Goal: Information Seeking & Learning: Check status

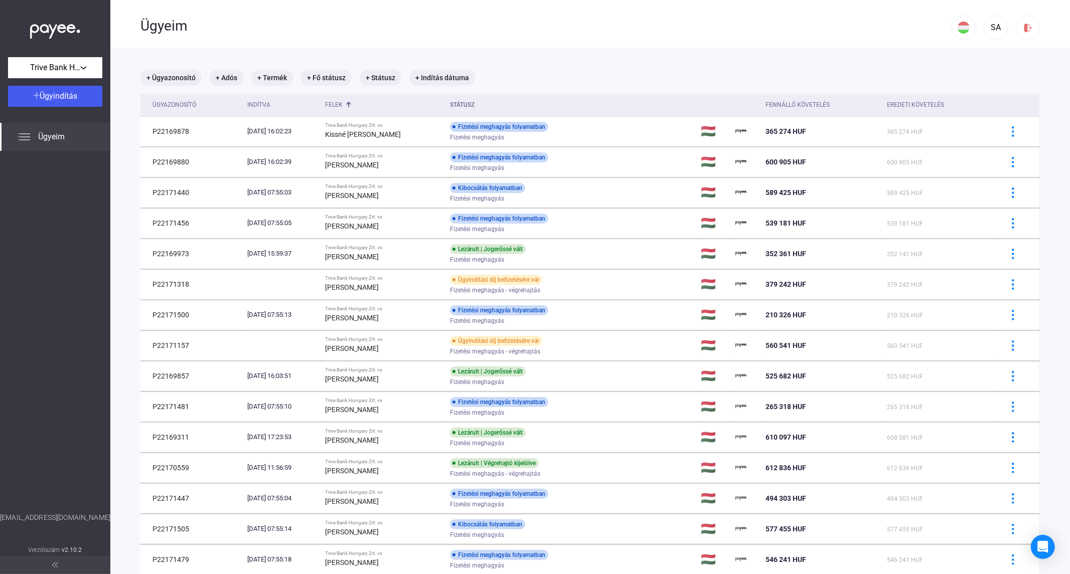
scroll to position [873, 0]
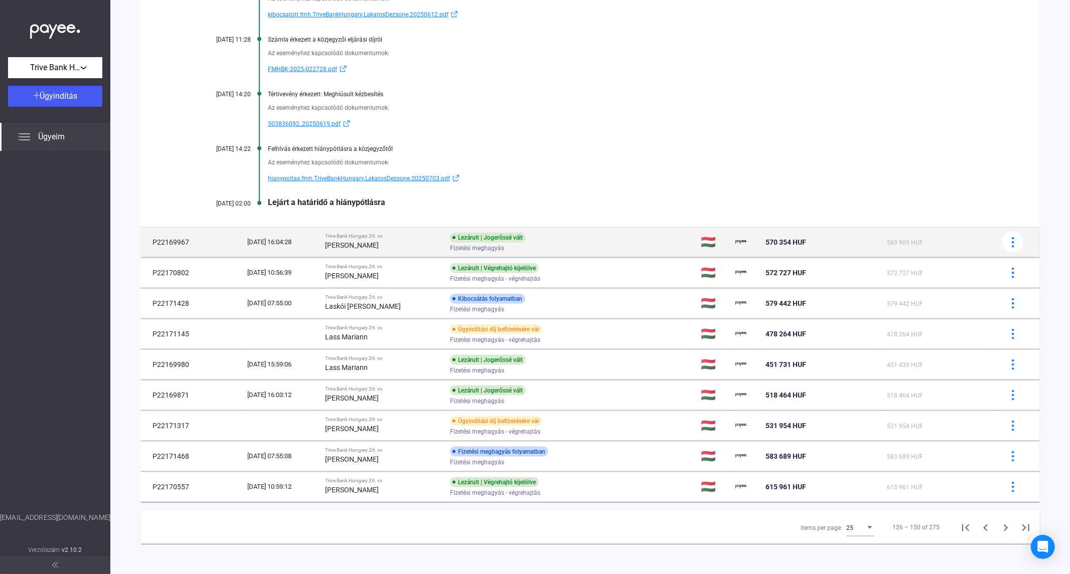
click at [379, 250] on div "[PERSON_NAME]" at bounding box center [383, 245] width 117 height 12
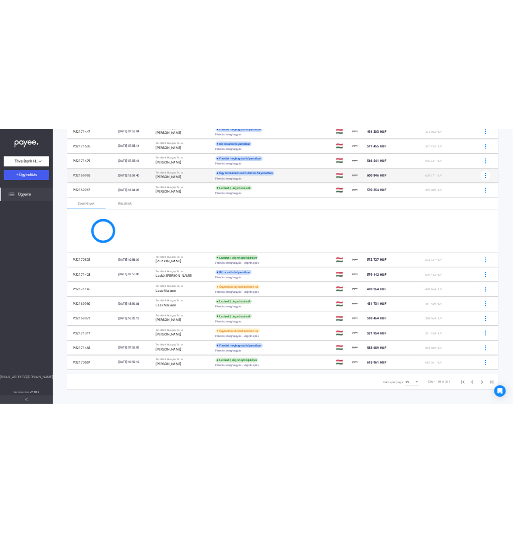
scroll to position [568, 0]
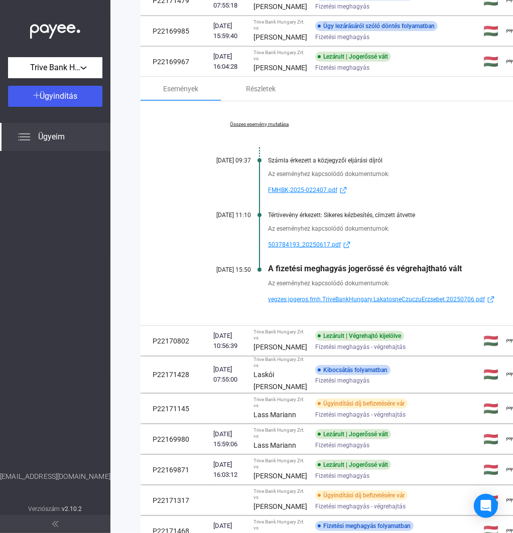
click at [264, 127] on link "Összes esemény mutatása" at bounding box center [259, 124] width 137 height 6
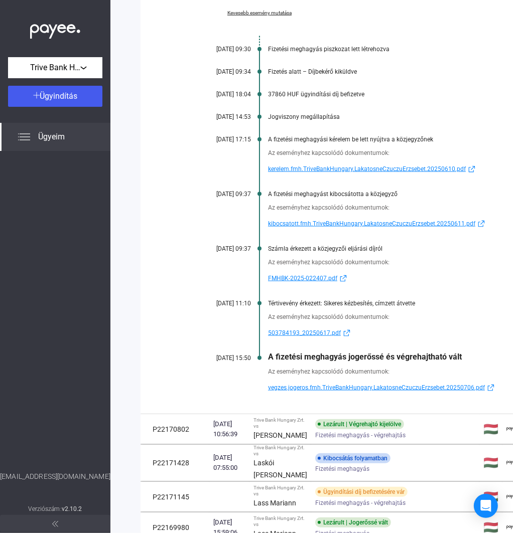
scroll to position [735, 0]
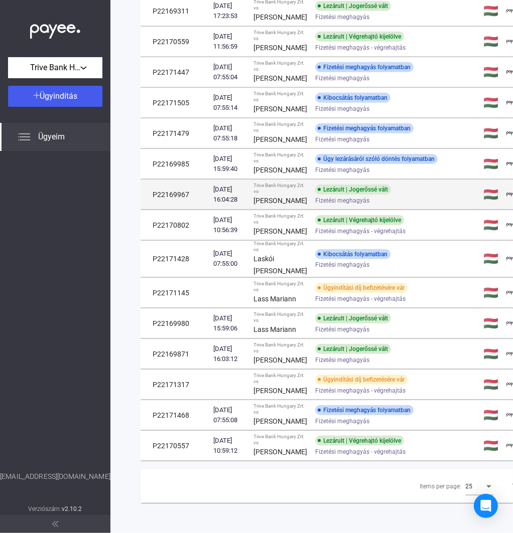
scroll to position [661, 0]
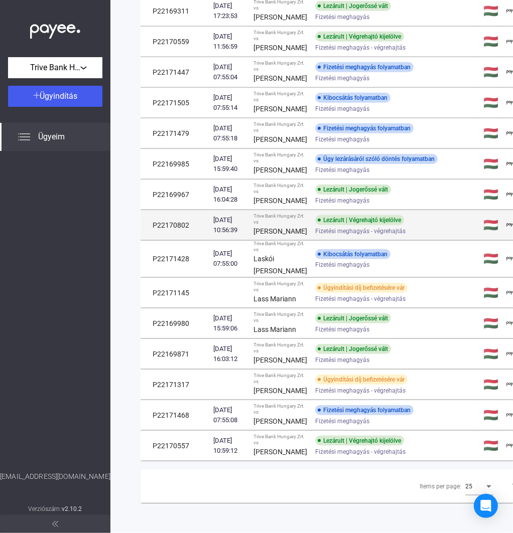
click at [254, 210] on td "Trive Bank Hungary Zrt. vs [PERSON_NAME]" at bounding box center [280, 225] width 62 height 30
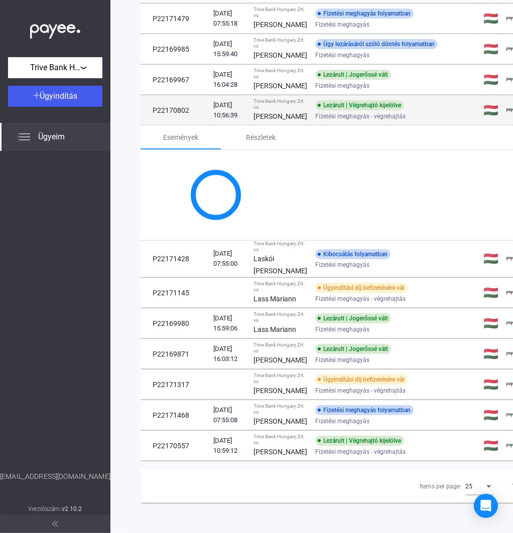
scroll to position [735, 0]
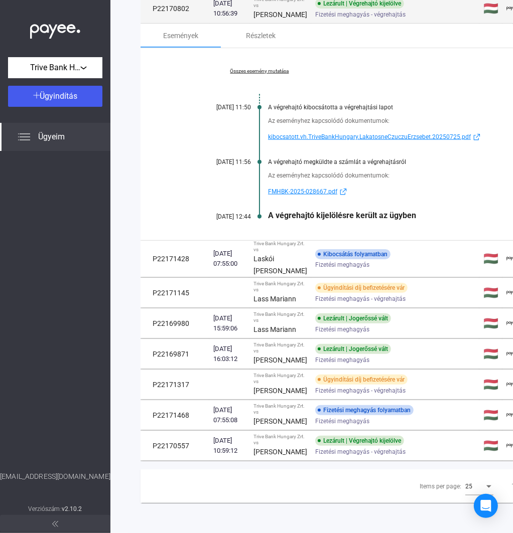
click at [243, 24] on td "[DATE] 10:56:39" at bounding box center [229, 8] width 40 height 30
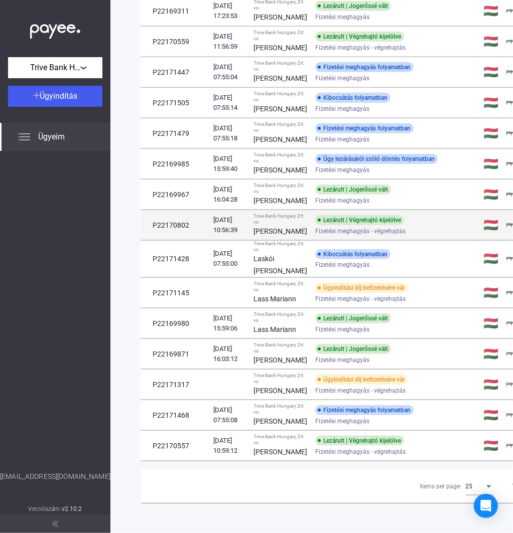
scroll to position [661, 0]
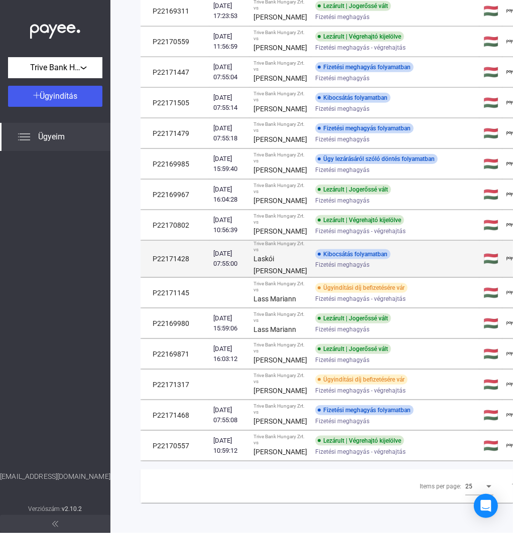
click at [268, 253] on div "Laskói [PERSON_NAME]" at bounding box center [280, 265] width 54 height 24
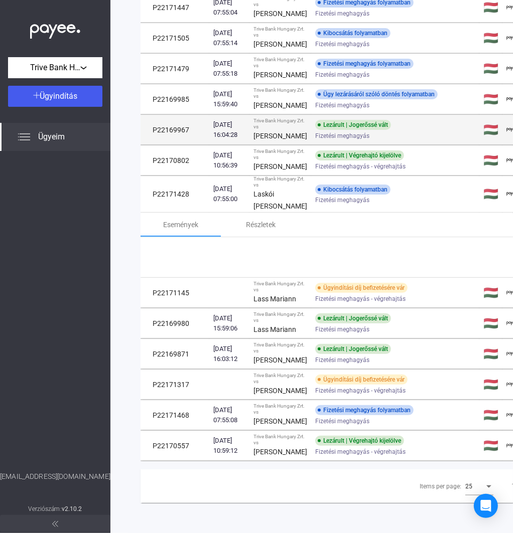
scroll to position [735, 0]
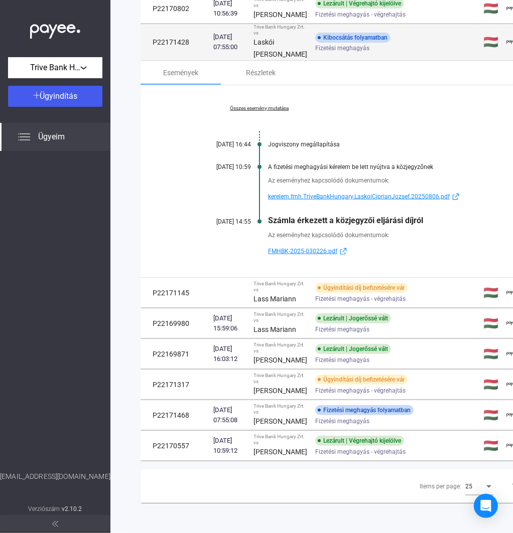
click at [237, 52] on div "[DATE] 07:55:00" at bounding box center [229, 42] width 32 height 20
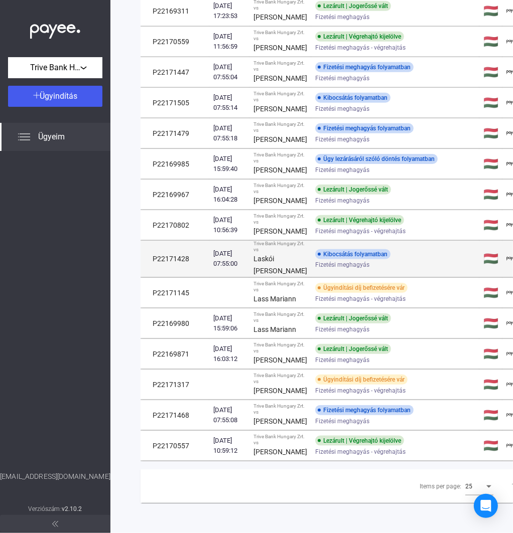
scroll to position [661, 0]
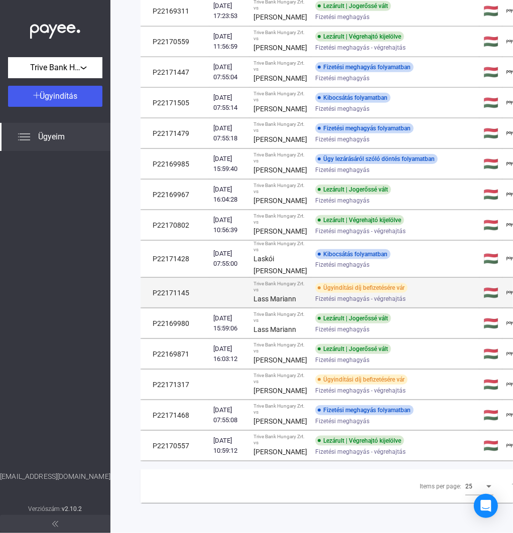
click at [209, 278] on td at bounding box center [229, 293] width 40 height 30
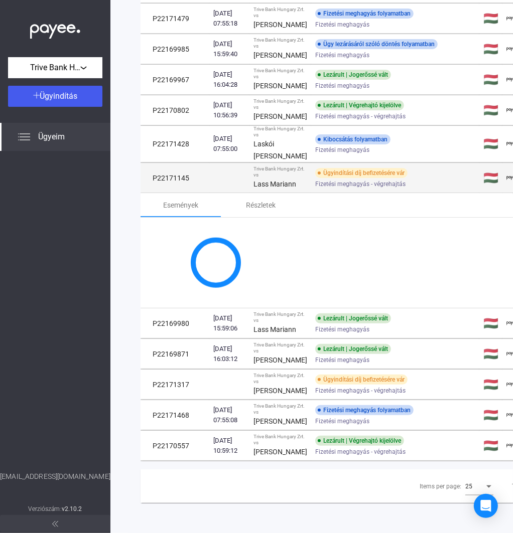
scroll to position [735, 0]
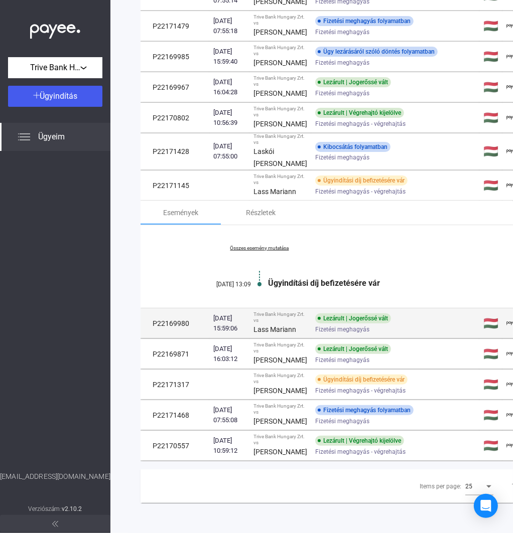
click at [209, 323] on td "P22169980" at bounding box center [174, 324] width 69 height 30
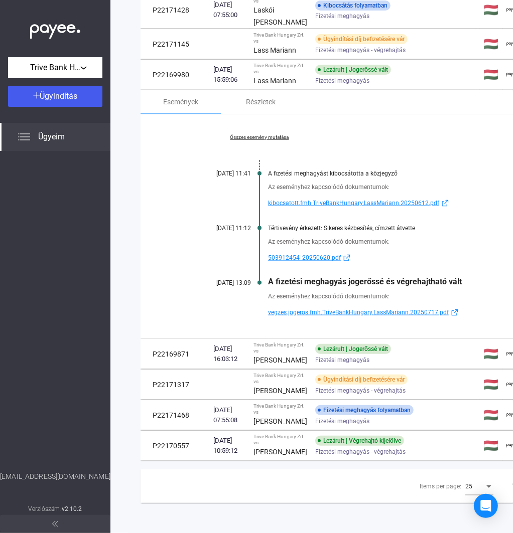
click at [260, 140] on link "Összes esemény mutatása" at bounding box center [259, 137] width 137 height 6
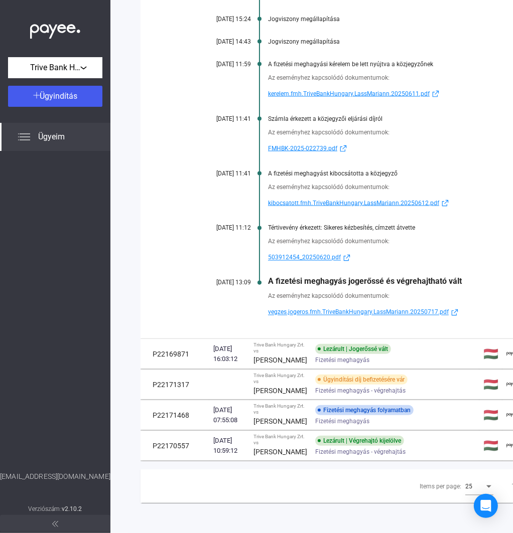
scroll to position [902, 0]
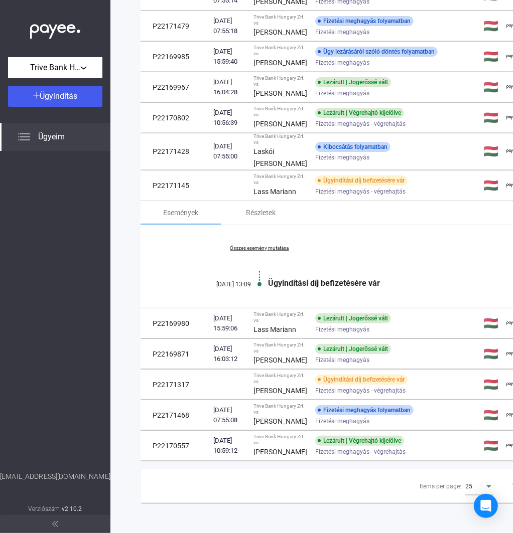
scroll to position [769, 0]
